Goal: Answer question/provide support: Share knowledge or assist other users

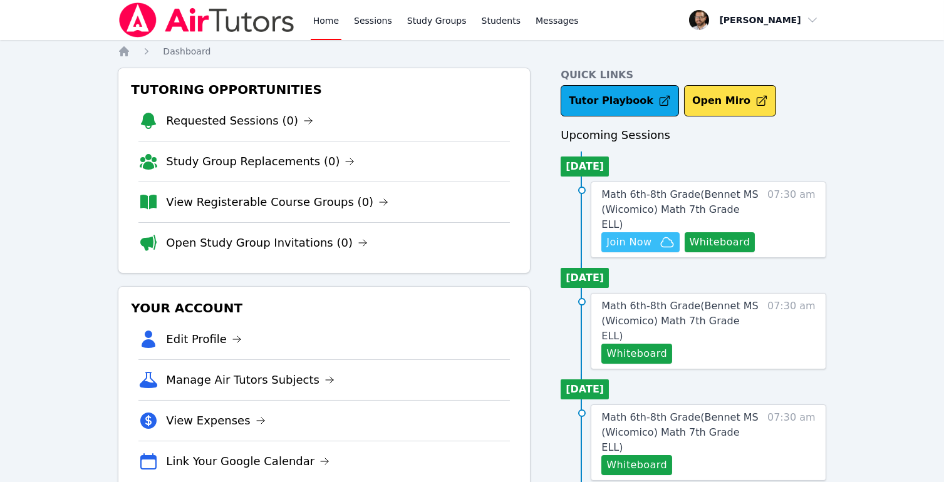
click at [667, 235] on icon "button" at bounding box center [667, 242] width 15 height 15
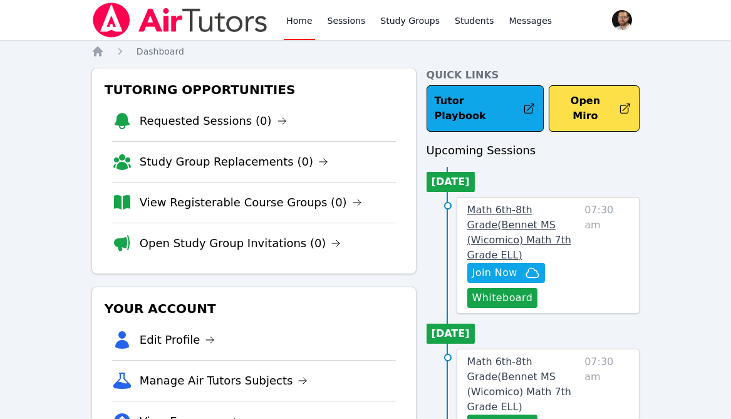
click at [533, 210] on span "Math 6th-8th Grade ( Bennet MS (Wicomico) Math 7th Grade ELL )" at bounding box center [519, 232] width 104 height 57
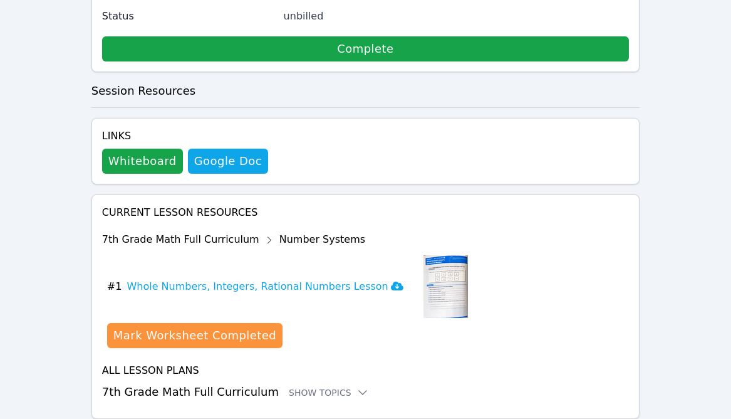
scroll to position [493, 0]
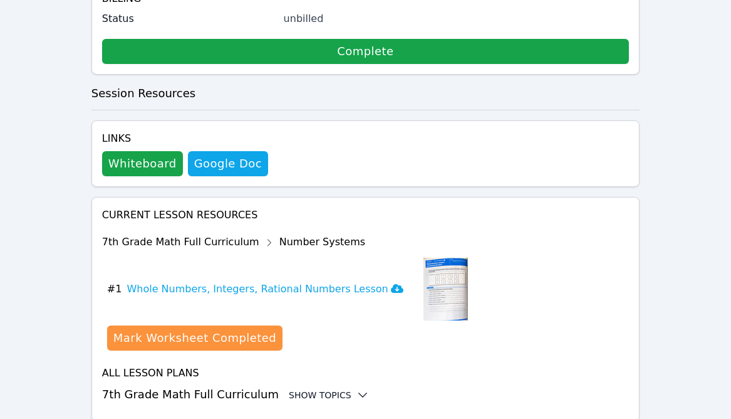
click at [324, 389] on div "Show Topics" at bounding box center [329, 395] width 80 height 13
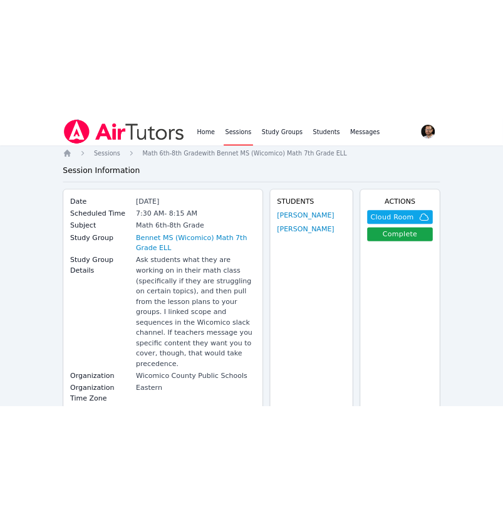
scroll to position [0, 0]
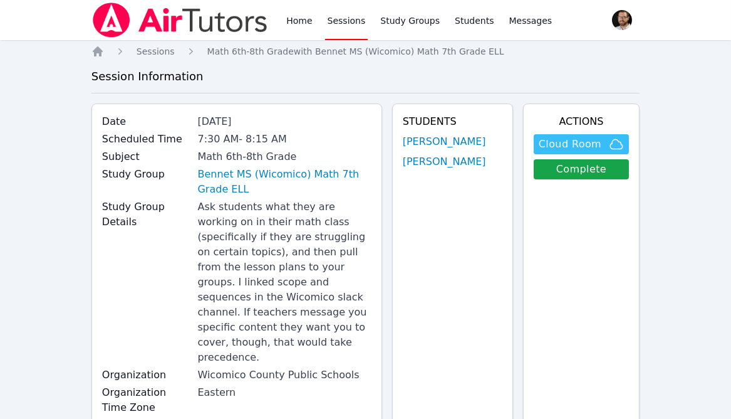
click at [558, 147] on span "Cloud Room" at bounding box center [570, 144] width 63 height 15
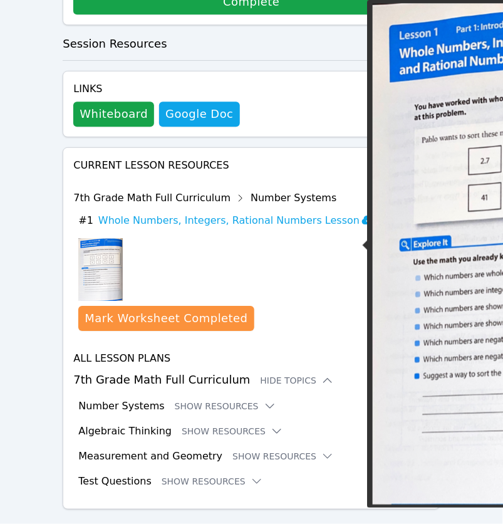
scroll to position [697, 0]
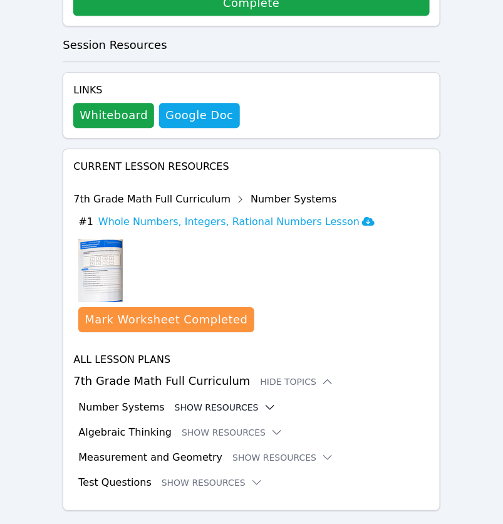
click at [268, 401] on icon at bounding box center [270, 407] width 13 height 13
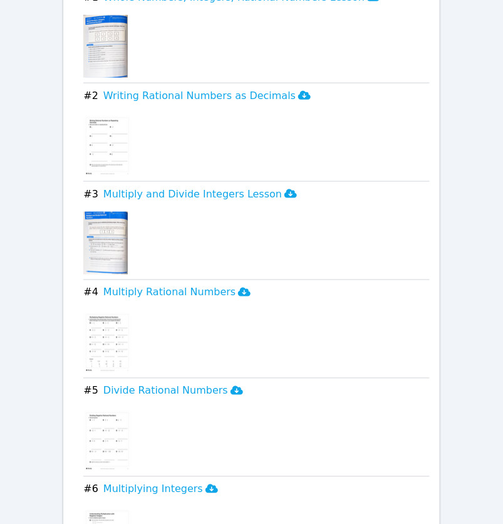
scroll to position [1137, 0]
click at [240, 284] on button "# 4 Multiply Rational Numbers" at bounding box center [256, 291] width 346 height 15
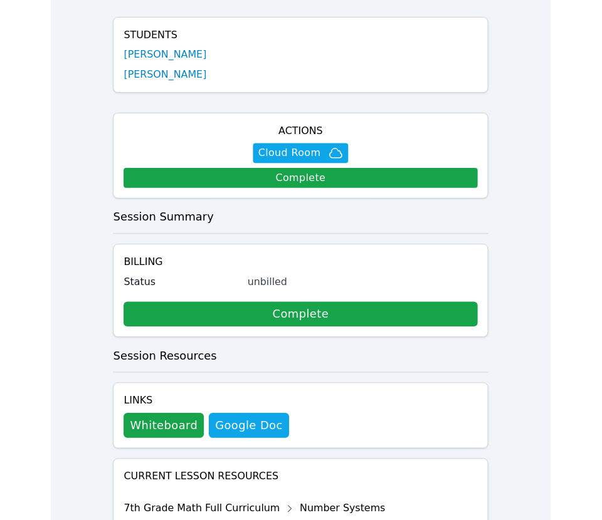
scroll to position [391, 0]
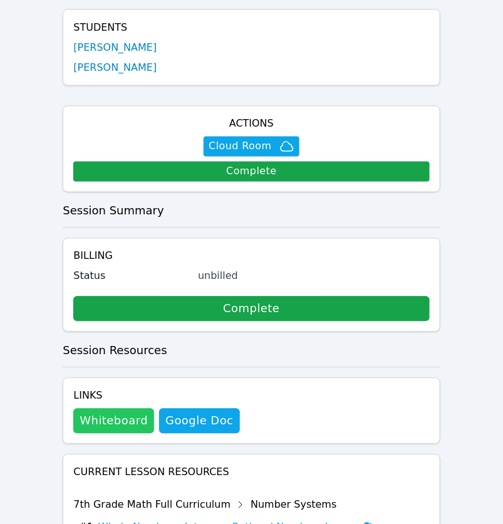
click at [116, 409] on button "Whiteboard" at bounding box center [113, 421] width 81 height 25
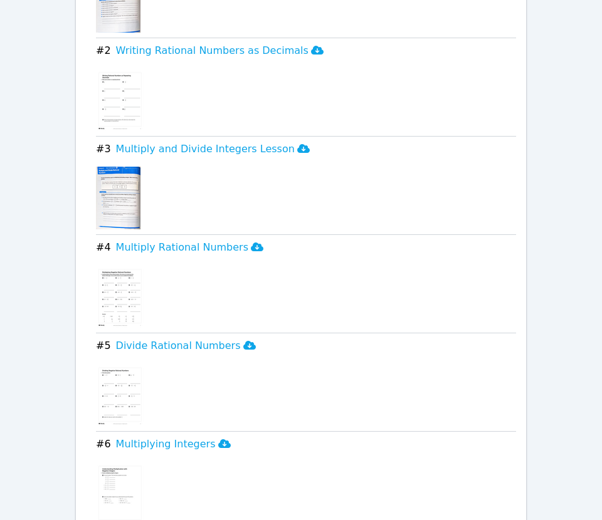
scroll to position [1140, 0]
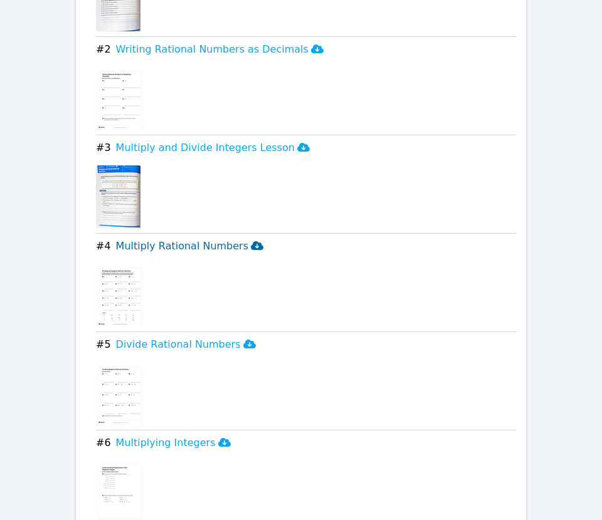
click at [139, 239] on h3 "Multiply Rational Numbers" at bounding box center [189, 246] width 147 height 15
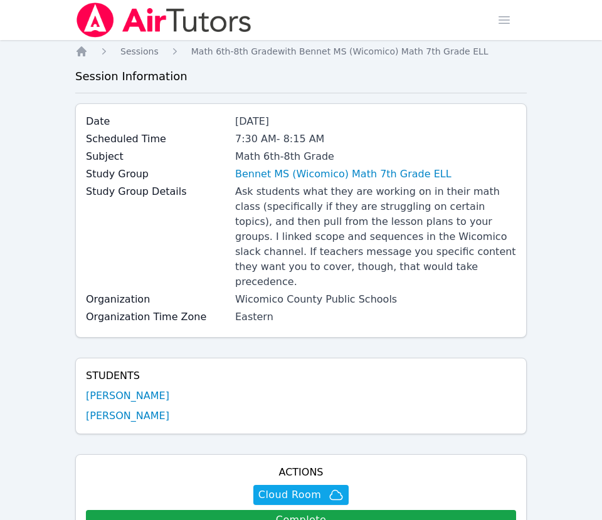
scroll to position [0, 0]
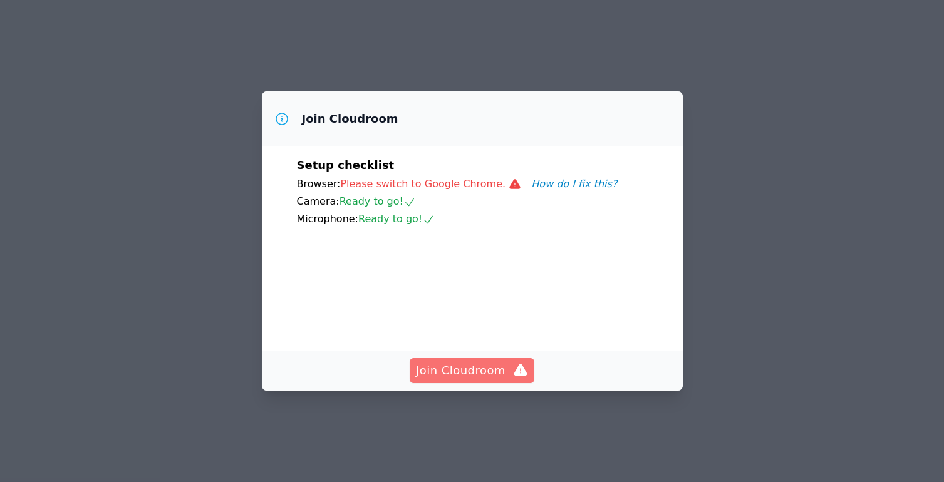
click at [437, 380] on span "Join Cloudroom" at bounding box center [472, 371] width 112 height 18
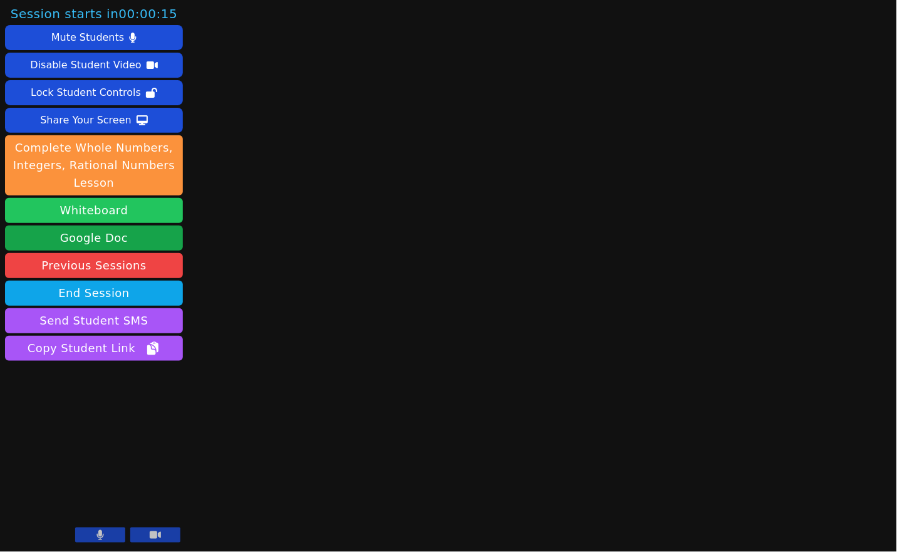
click at [103, 199] on button "Whiteboard" at bounding box center [94, 210] width 178 height 25
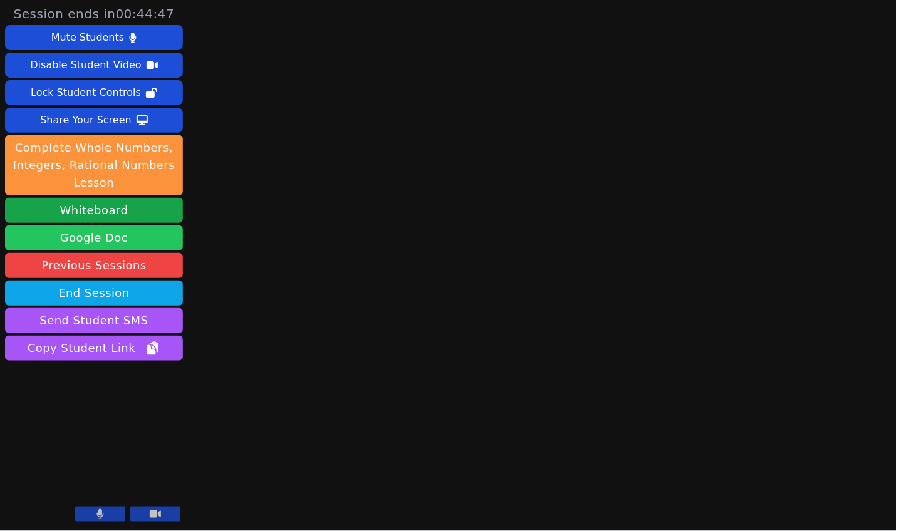
click at [123, 236] on link "Google Doc" at bounding box center [94, 238] width 178 height 25
click at [259, 65] on div "Session ends in 00:43:35 Mute Students Disable Student Video Lock Student Contr…" at bounding box center [448, 265] width 897 height 531
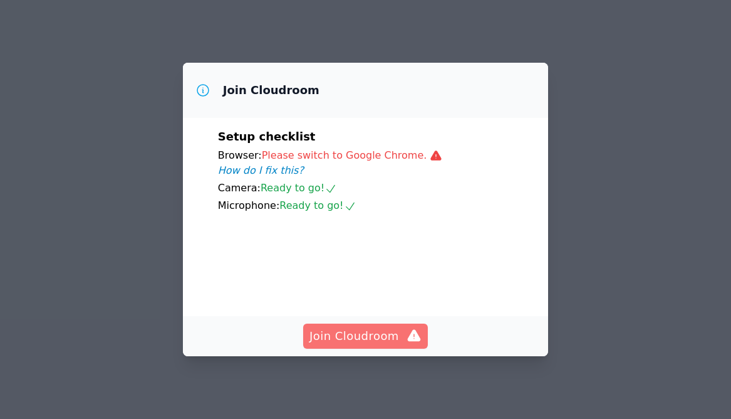
click at [395, 340] on span "Join Cloudroom" at bounding box center [366, 336] width 112 height 18
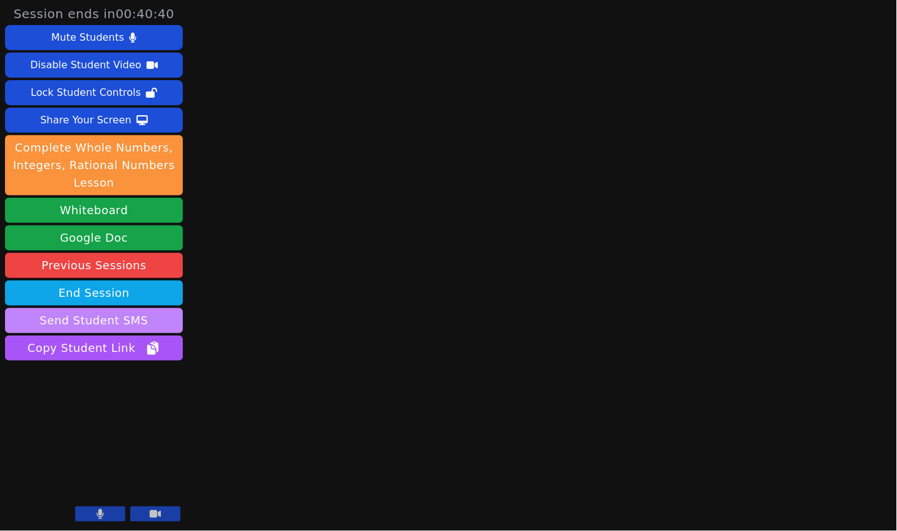
click at [132, 311] on button "Send Student SMS" at bounding box center [94, 320] width 178 height 25
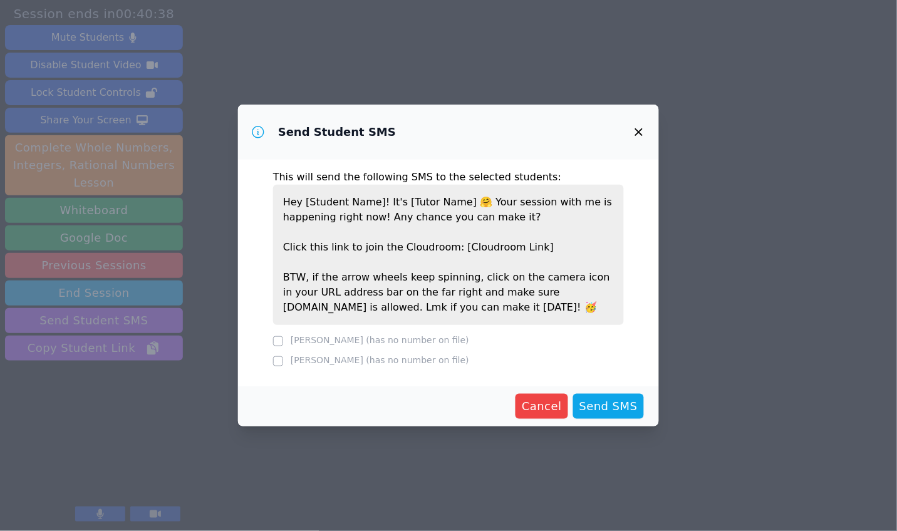
click at [329, 338] on label "[PERSON_NAME] (has no number on file)" at bounding box center [380, 340] width 179 height 10
click at [623, 414] on span "Send SMS" at bounding box center [609, 407] width 58 height 18
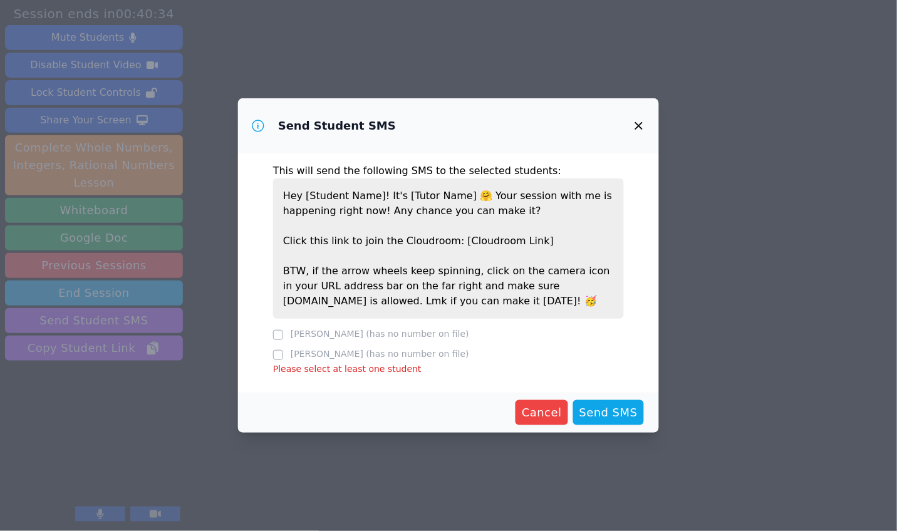
click at [283, 348] on div at bounding box center [278, 355] width 10 height 15
click at [281, 348] on div at bounding box center [278, 355] width 10 height 15
click at [603, 409] on span "Send SMS" at bounding box center [609, 413] width 58 height 18
click at [641, 125] on icon "button" at bounding box center [639, 126] width 8 height 8
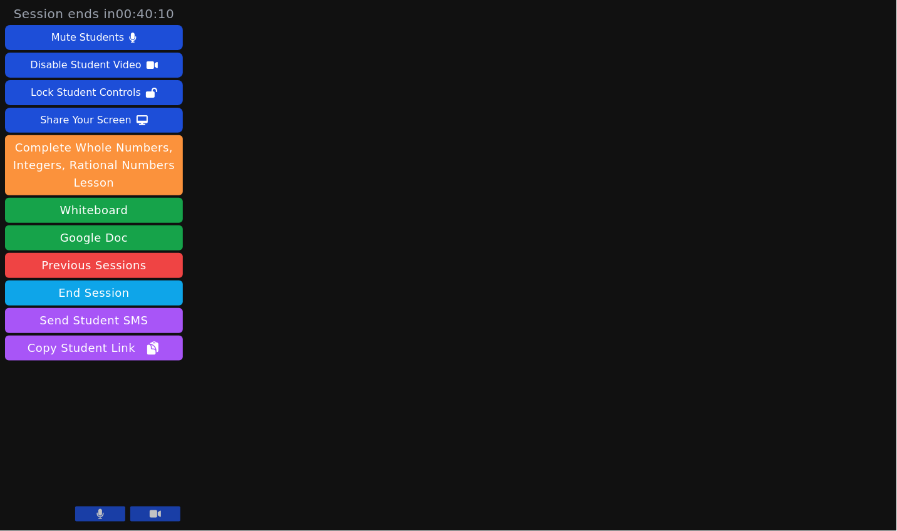
click at [245, 303] on div "Session ends in 00:40:10 Mute Students Disable Student Video Lock Student Contr…" at bounding box center [448, 265] width 897 height 531
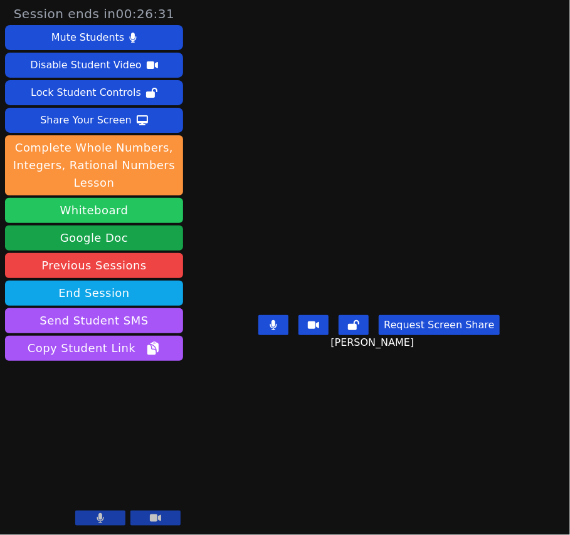
click at [130, 208] on button "Whiteboard" at bounding box center [94, 210] width 178 height 25
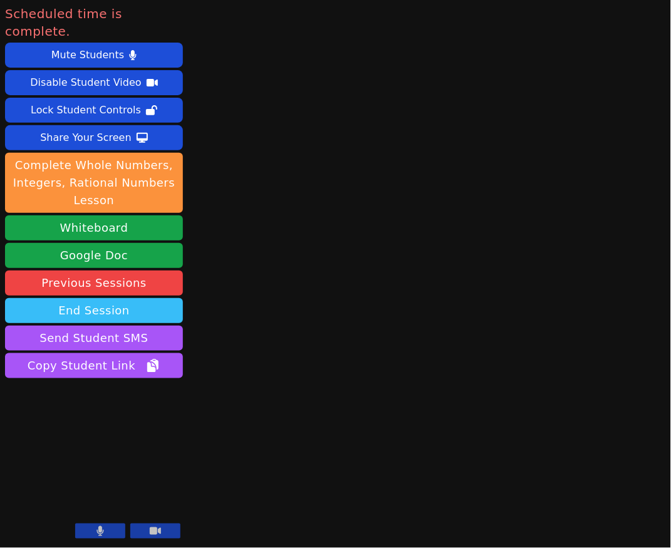
click at [102, 298] on button "End Session" at bounding box center [94, 310] width 178 height 25
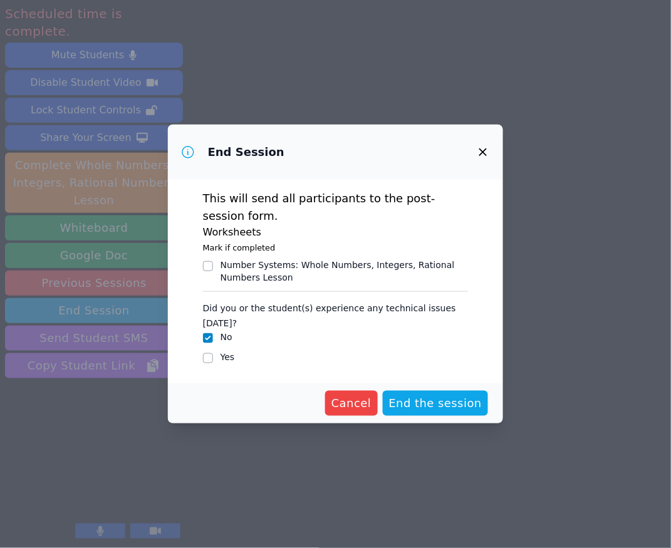
click at [290, 315] on legend "Did you or the student(s) experience any technical issues today?" at bounding box center [336, 314] width 266 height 34
click at [205, 360] on input "Yes" at bounding box center [208, 358] width 10 height 10
checkbox input "true"
checkbox input "false"
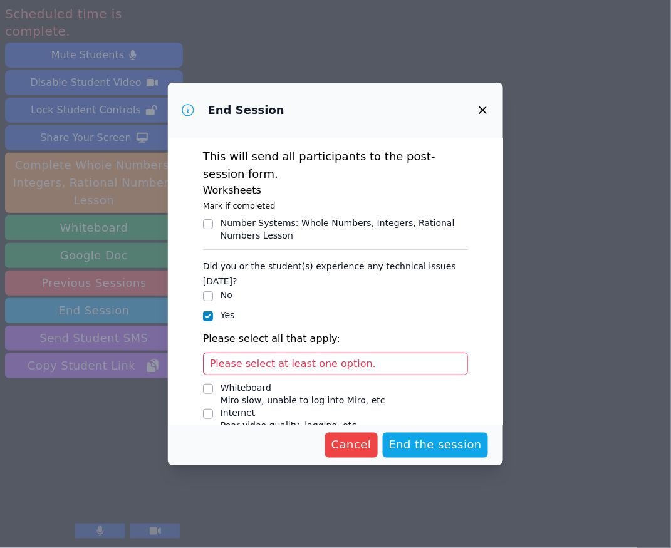
click at [276, 353] on div "Please select at least one option." at bounding box center [336, 364] width 266 height 23
click at [208, 390] on input "Whiteboard Miro slow, unable to log into Miro, etc" at bounding box center [208, 389] width 10 height 10
checkbox input "true"
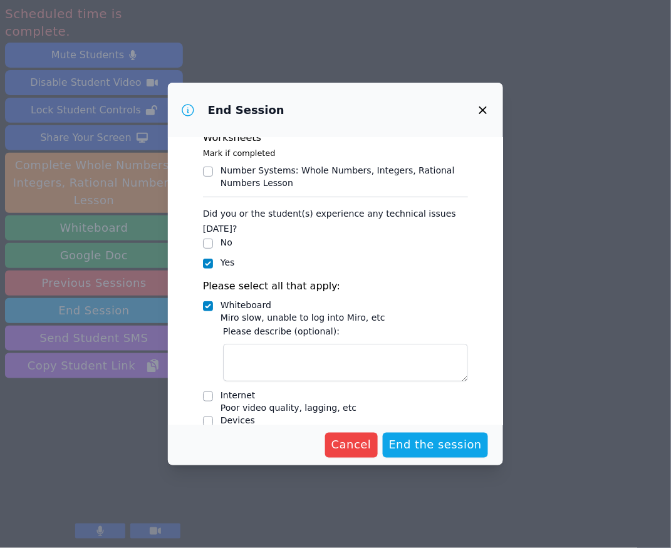
scroll to position [58, 0]
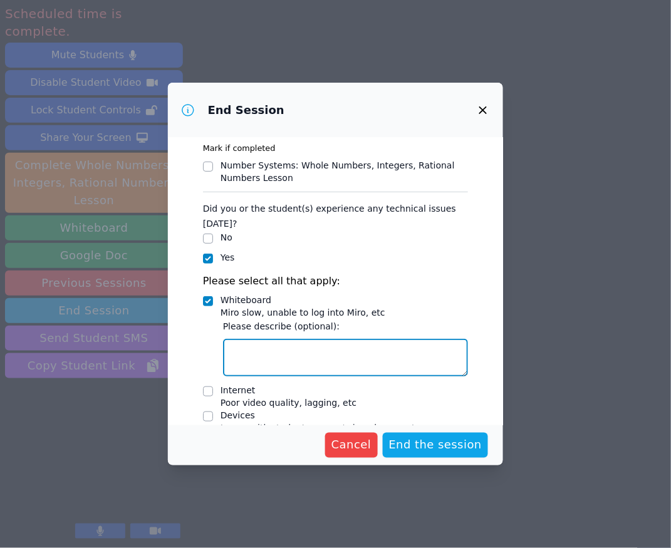
click at [284, 363] on textarea "Whiteboard Miro slow, unable to log into Miro, etc" at bounding box center [346, 358] width 246 height 38
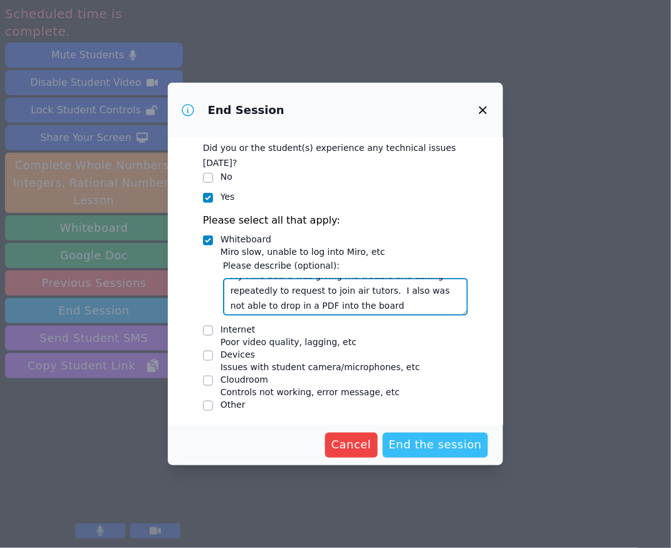
scroll to position [118, 0]
type textarea "My Miro board was giving me trouble and asking repeatedly to request to join ai…"
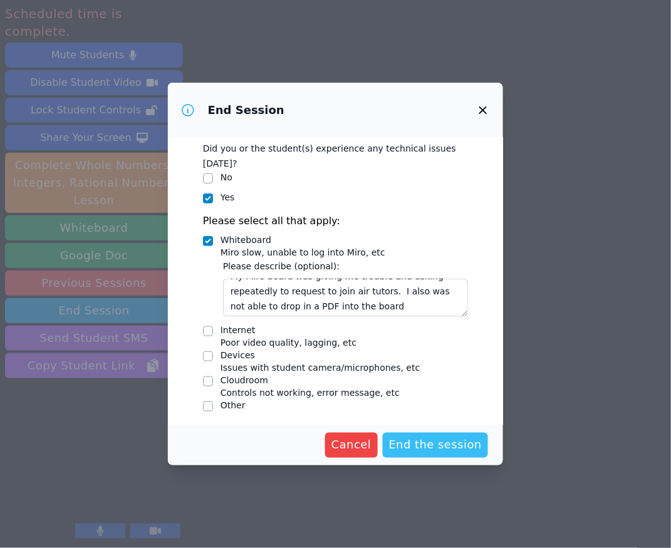
click at [428, 418] on span "End the session" at bounding box center [435, 446] width 93 height 18
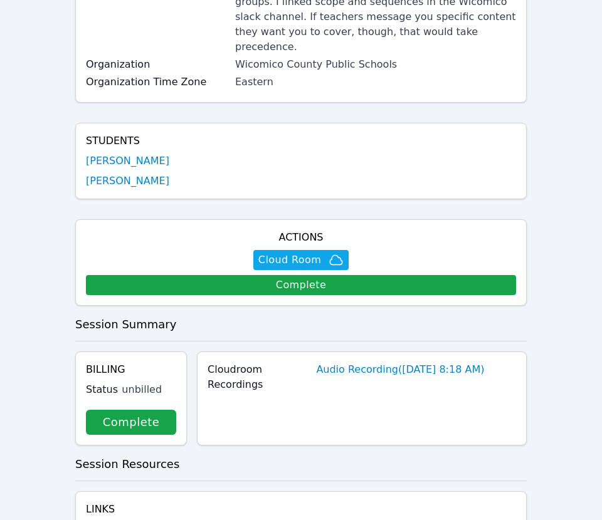
scroll to position [238, 0]
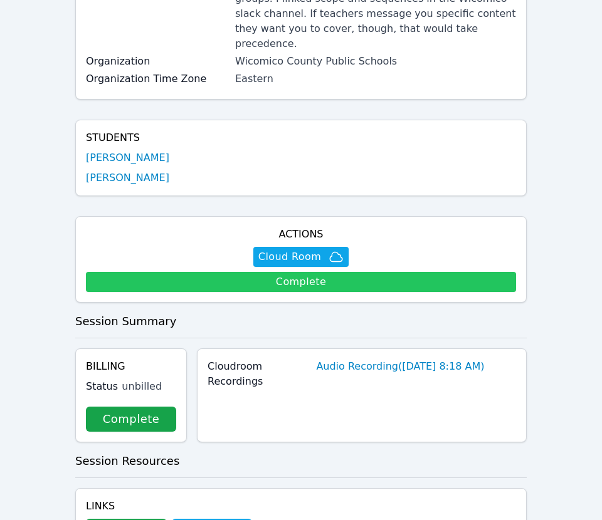
click at [305, 272] on link "Complete" at bounding box center [301, 282] width 430 height 20
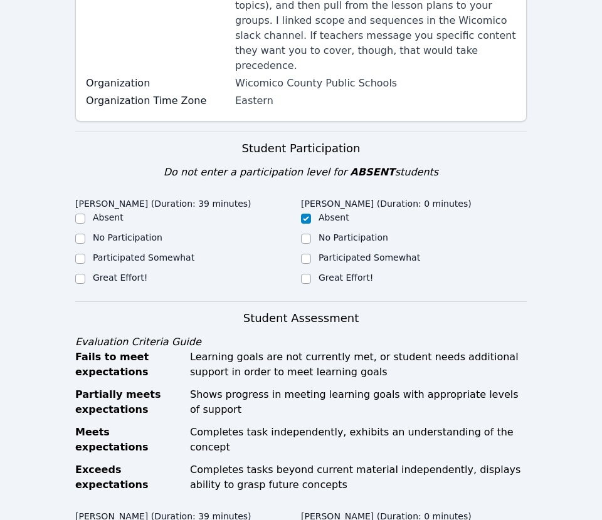
scroll to position [258, 0]
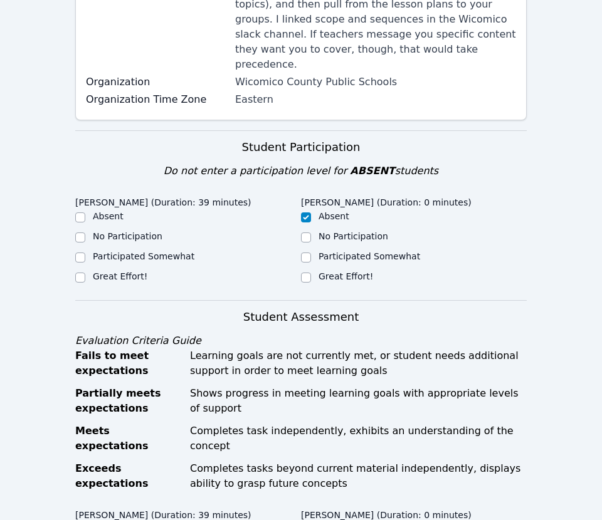
click at [81, 273] on input "Great Effort!" at bounding box center [80, 278] width 10 height 10
checkbox input "true"
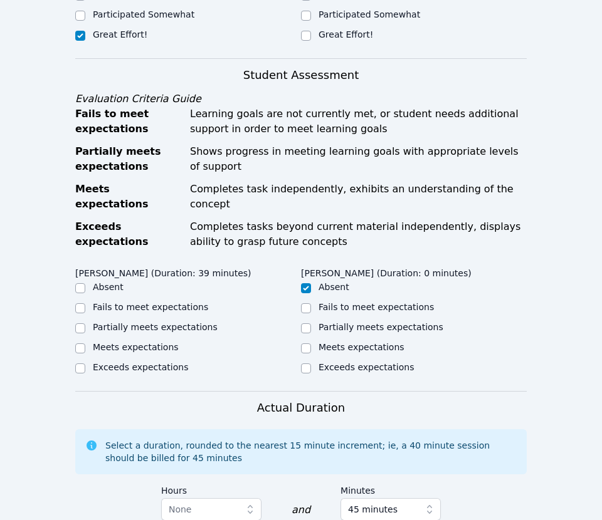
scroll to position [524, 0]
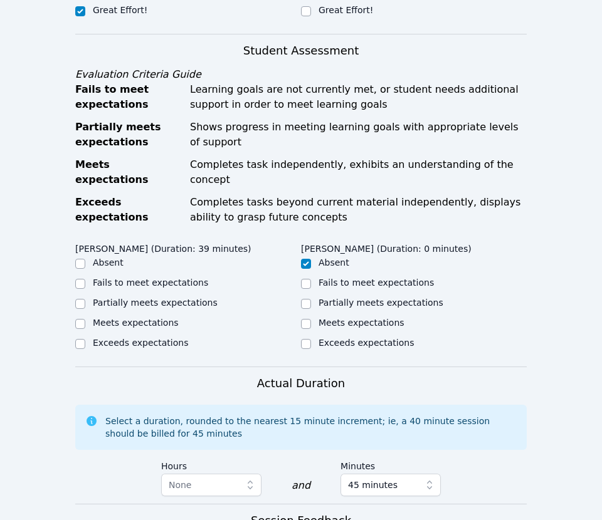
click at [76, 339] on input "Exceeds expectations" at bounding box center [80, 344] width 10 height 10
checkbox input "true"
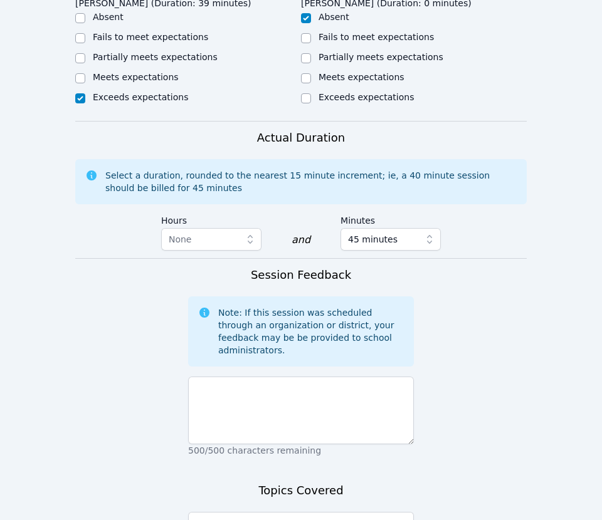
scroll to position [867, 0]
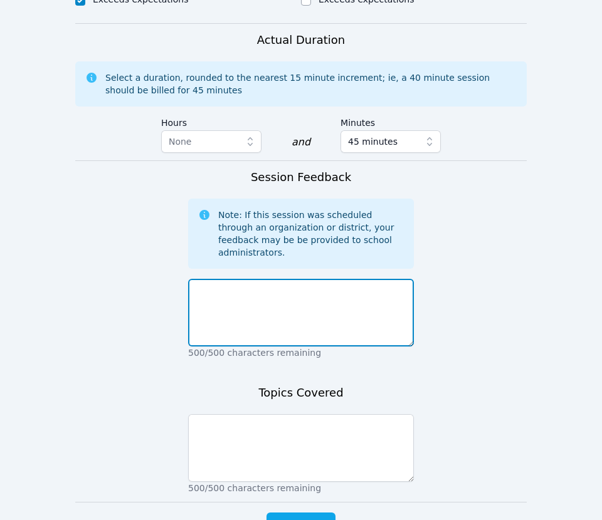
click at [332, 281] on textarea at bounding box center [301, 313] width 226 height 68
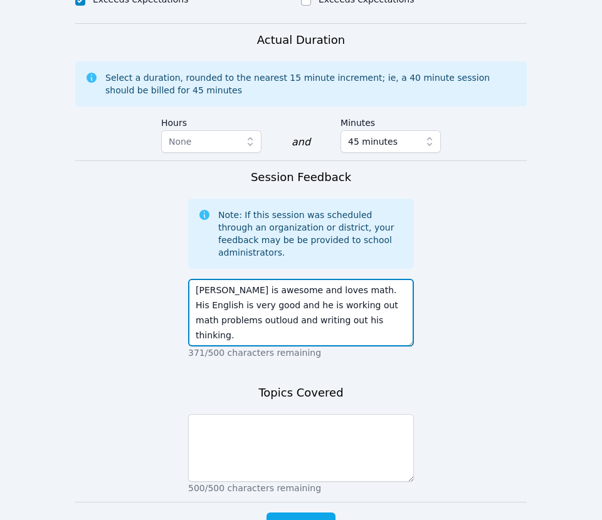
type textarea "Luan is awesome and loves math. His English is very good and he is working out …"
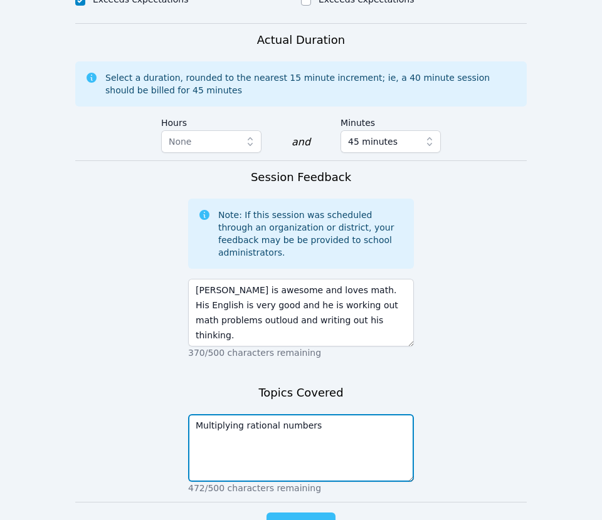
type textarea "Multiplying rational numbers"
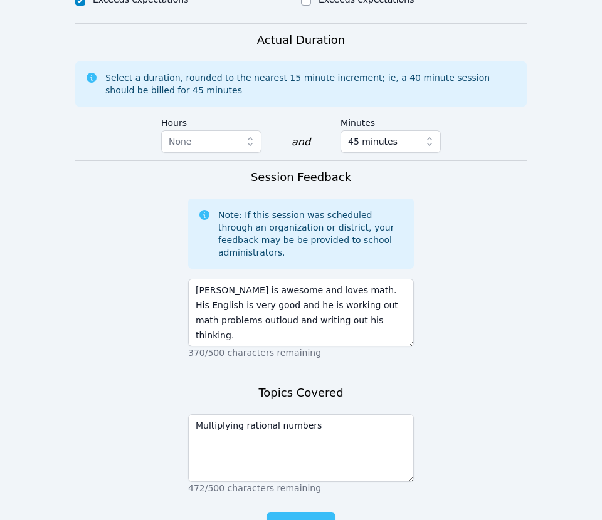
click at [300, 516] on span "Complete" at bounding box center [301, 525] width 56 height 18
